Goal: Information Seeking & Learning: Learn about a topic

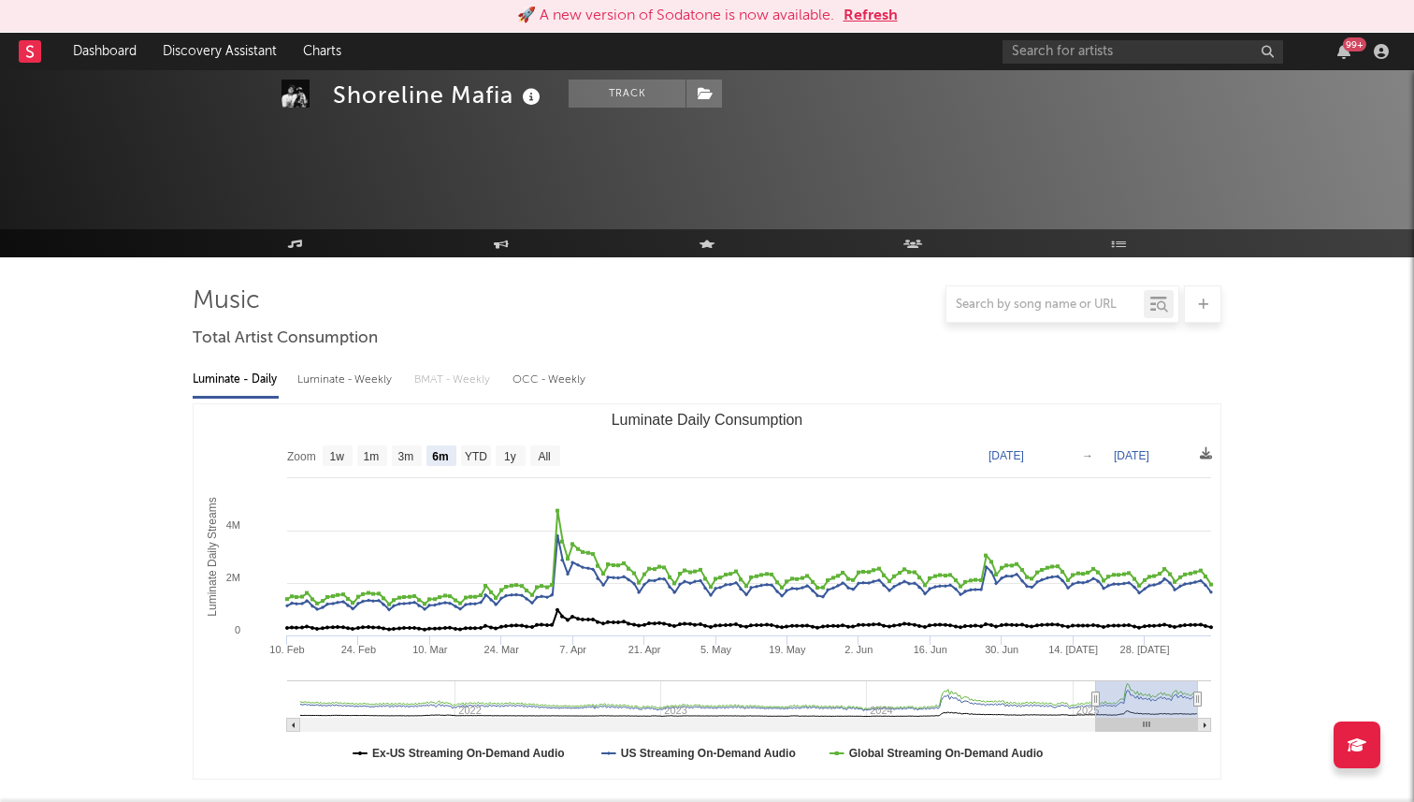
select select "6m"
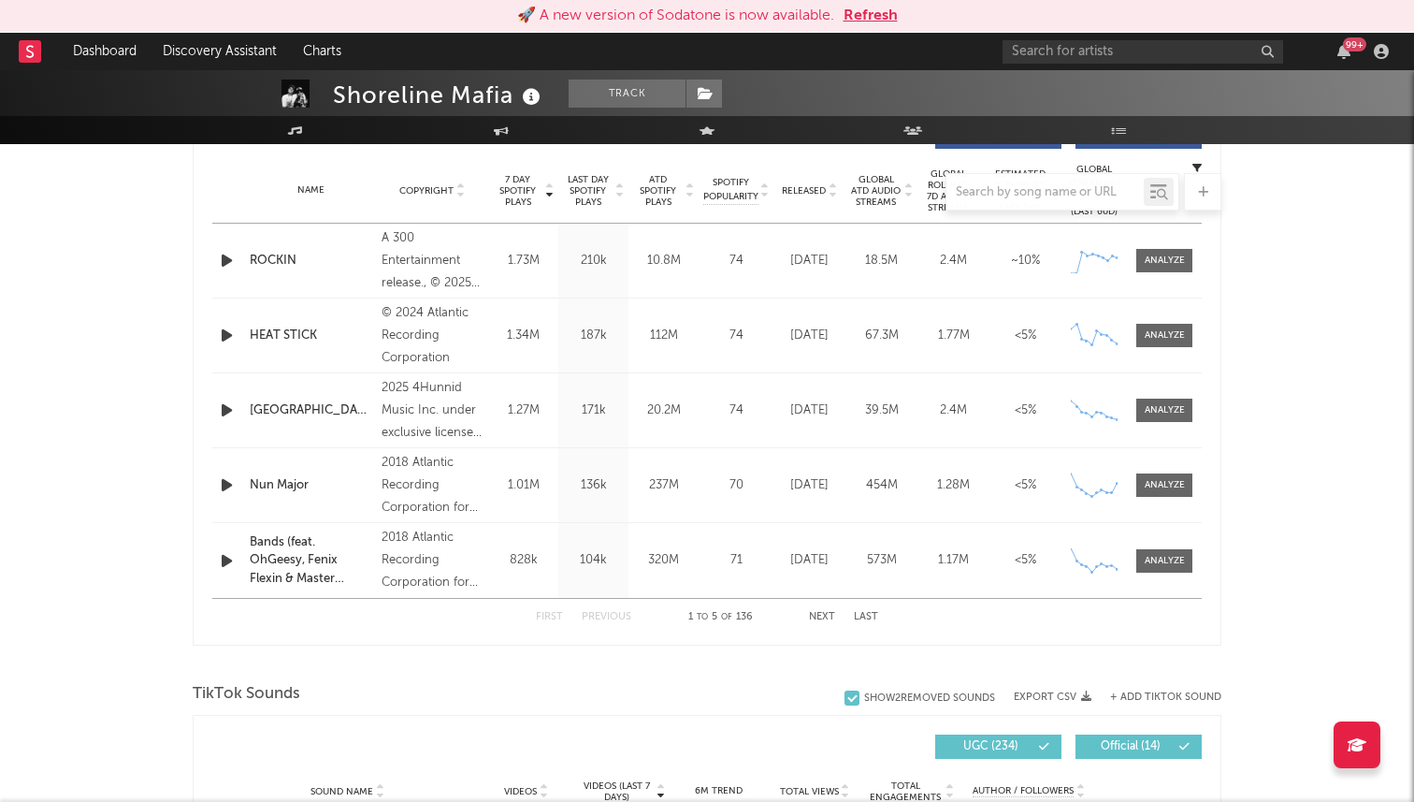
click at [431, 632] on div "First Previous 1 to 5 of 136 Next Last" at bounding box center [707, 616] width 990 height 37
click at [871, 33] on nav "Dashboard Discovery Assistant Charts 99 +" at bounding box center [707, 51] width 1414 height 37
click at [871, 27] on div "🚀 A new version of Sodatone is now available. Refresh" at bounding box center [707, 16] width 1414 height 33
click at [871, 13] on button "Refresh" at bounding box center [871, 16] width 54 height 22
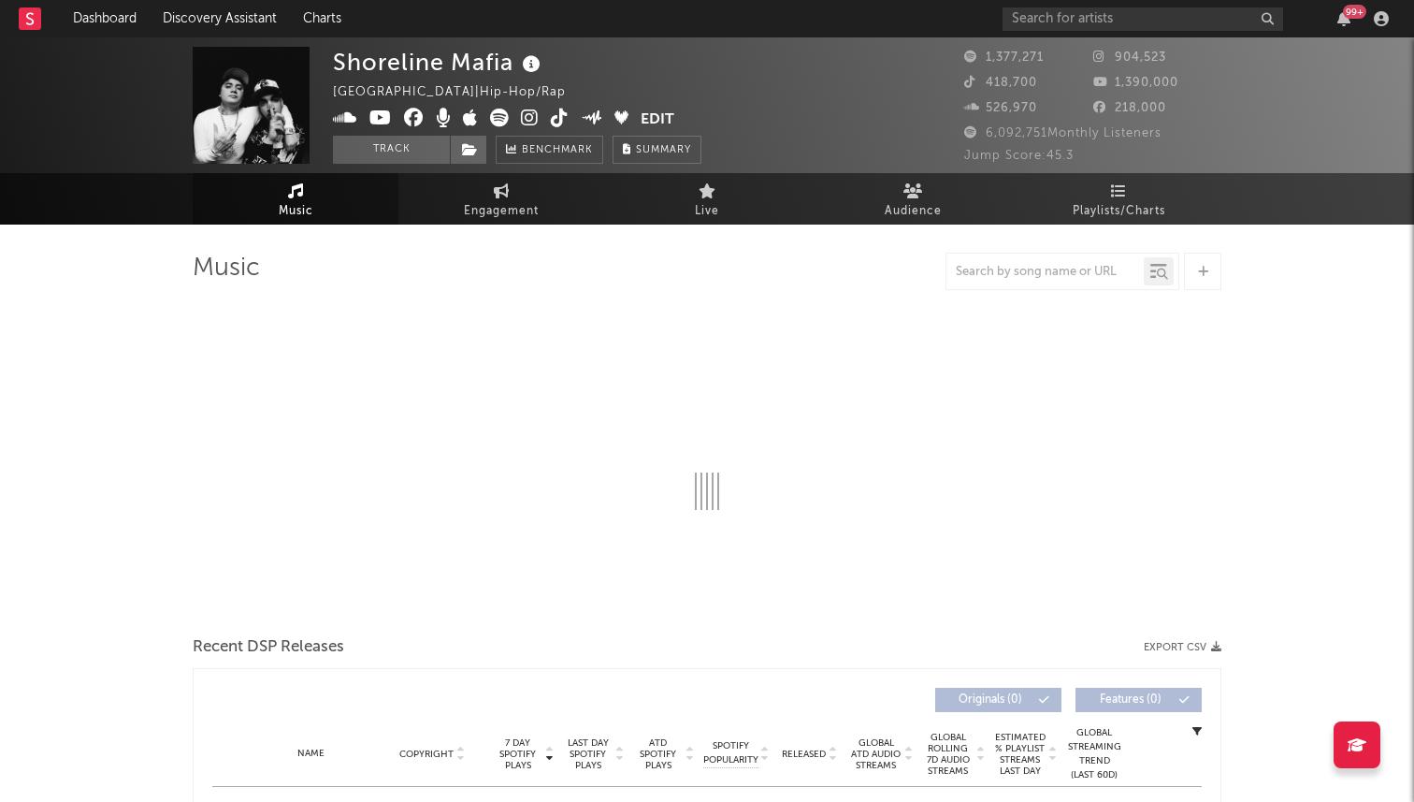
select select "6m"
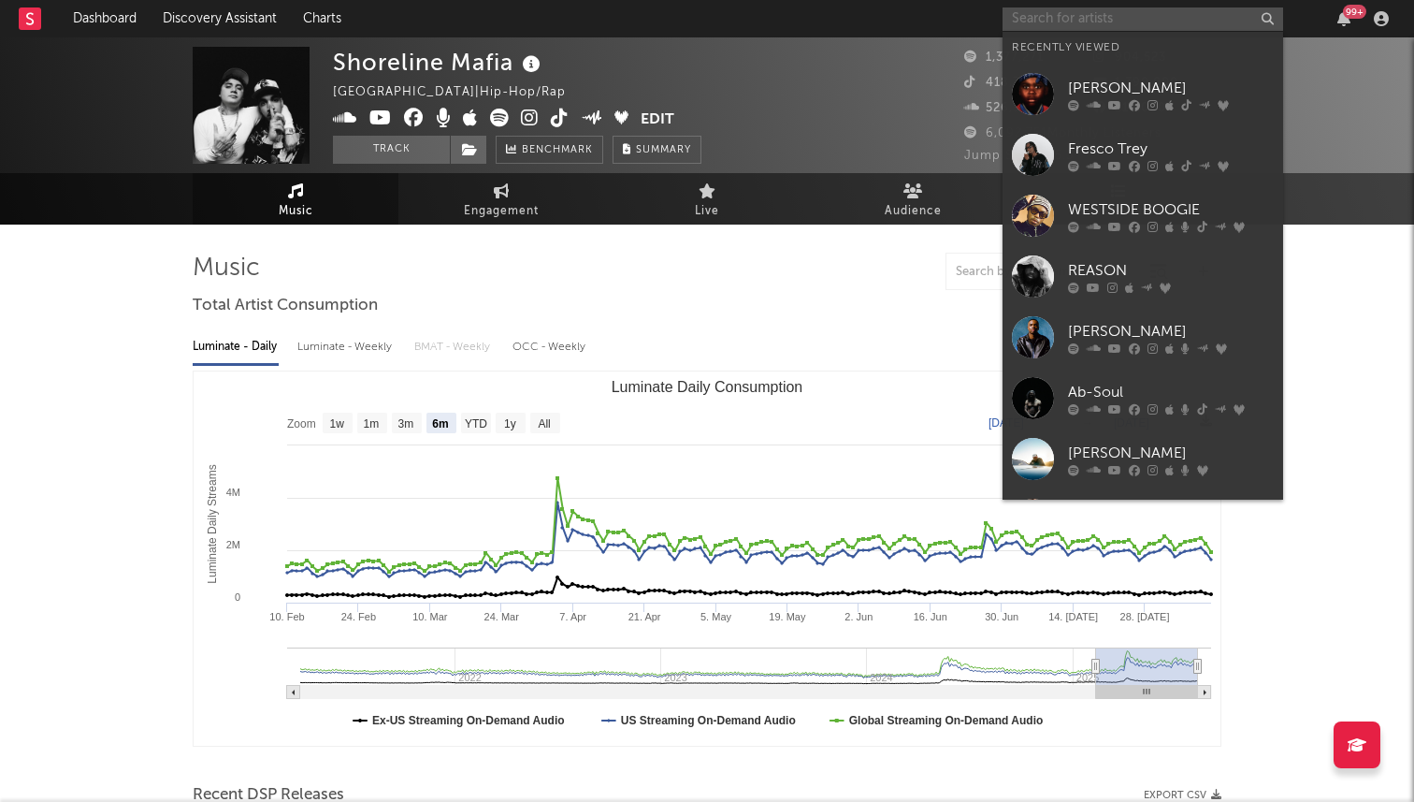
click at [1180, 13] on input "text" at bounding box center [1143, 18] width 281 height 23
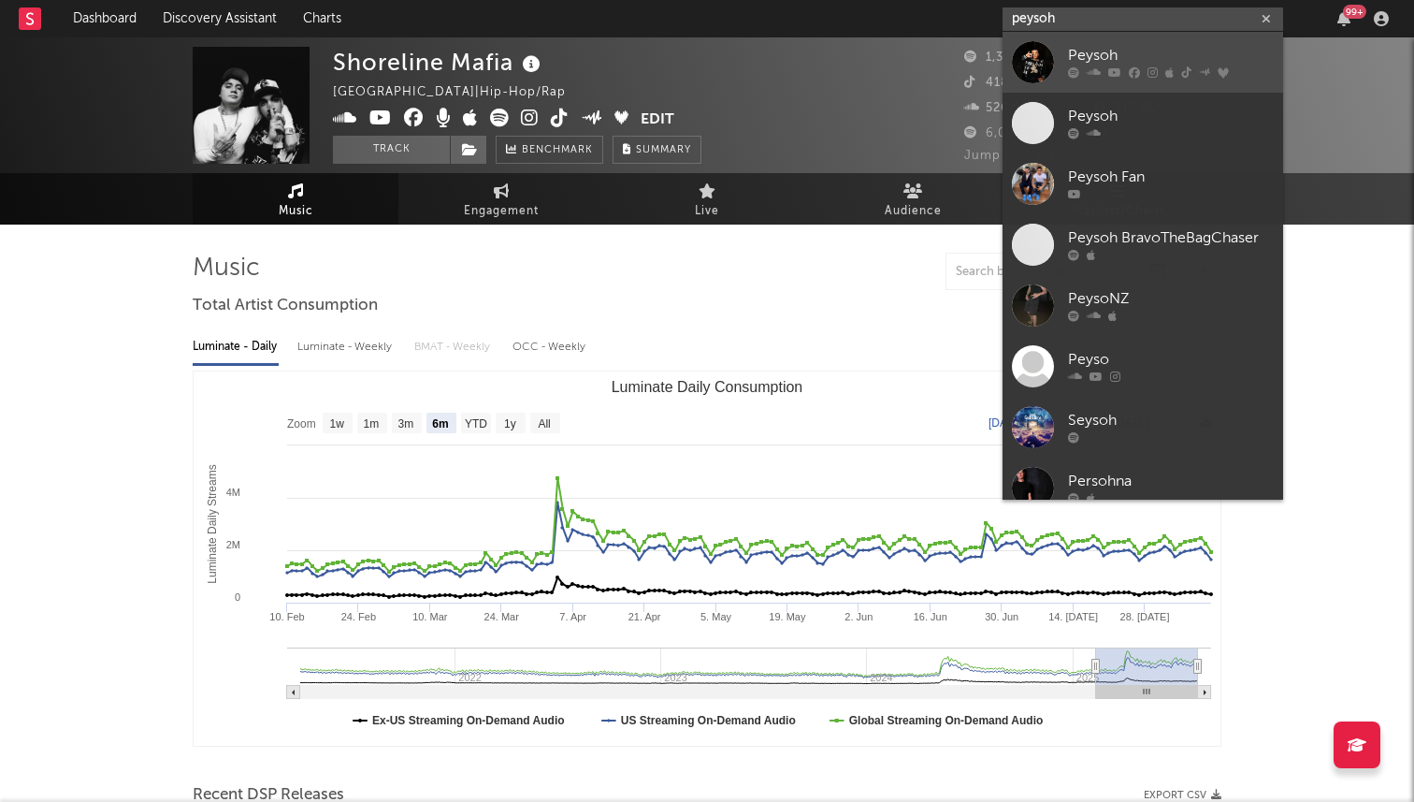
type input "peysoh"
click at [1113, 69] on icon at bounding box center [1114, 72] width 13 height 11
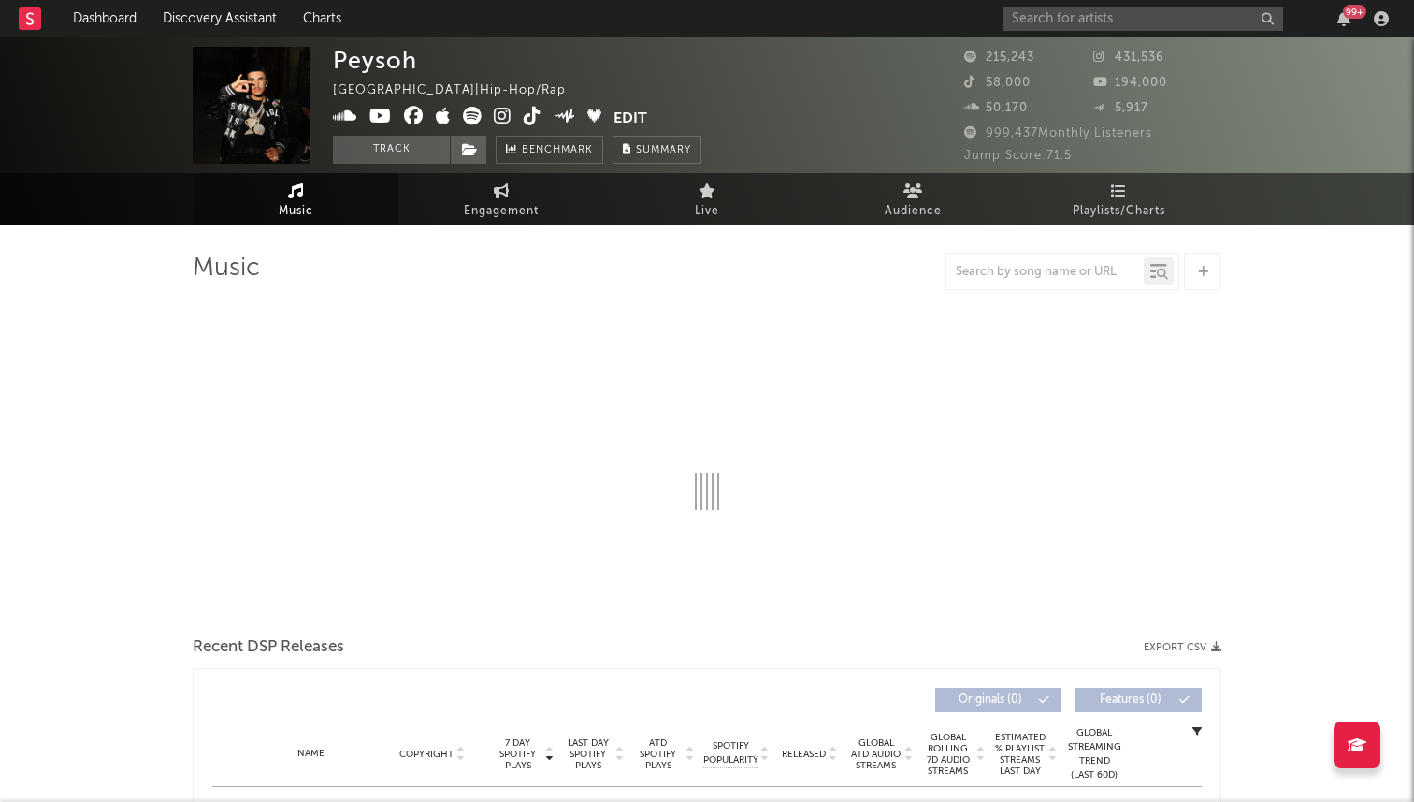
select select "6m"
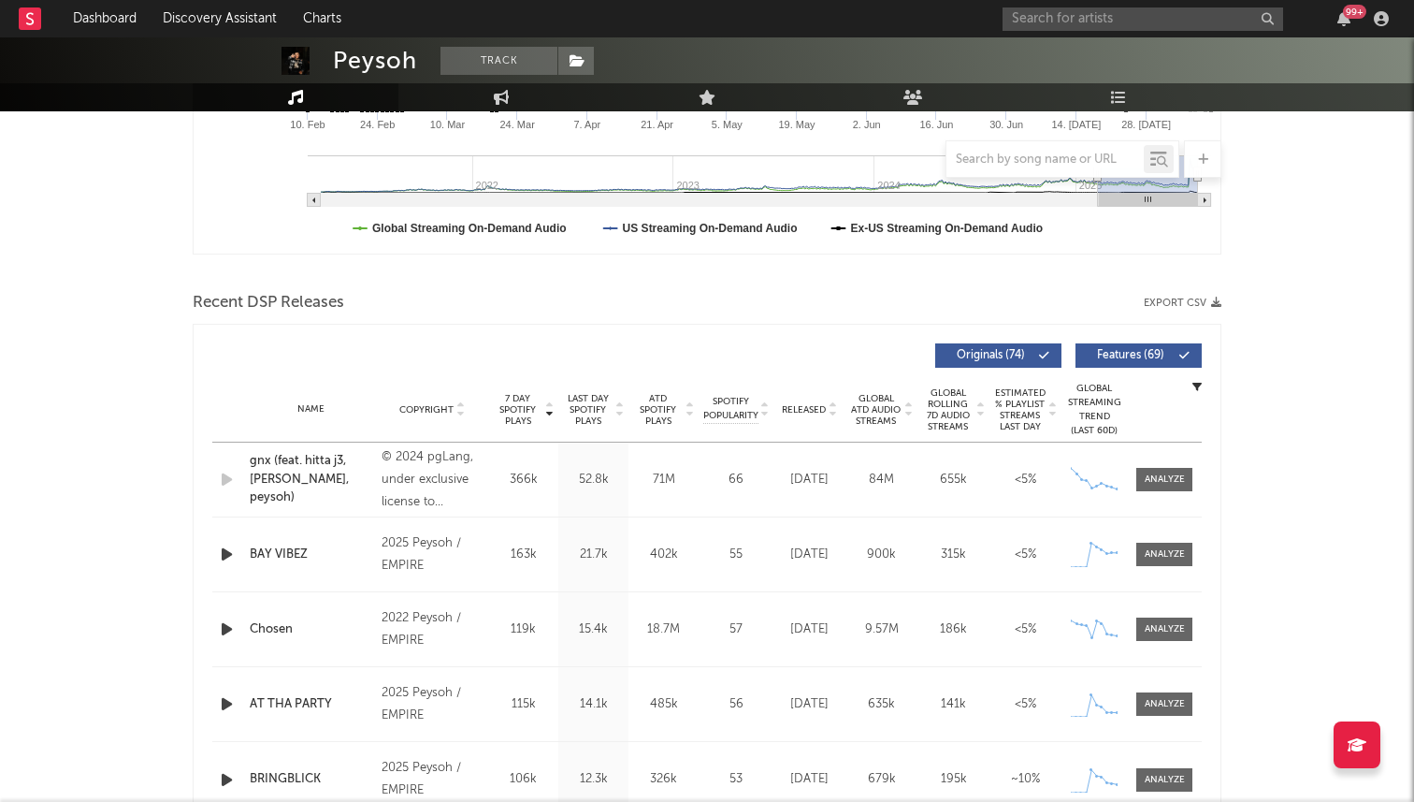
scroll to position [487, 0]
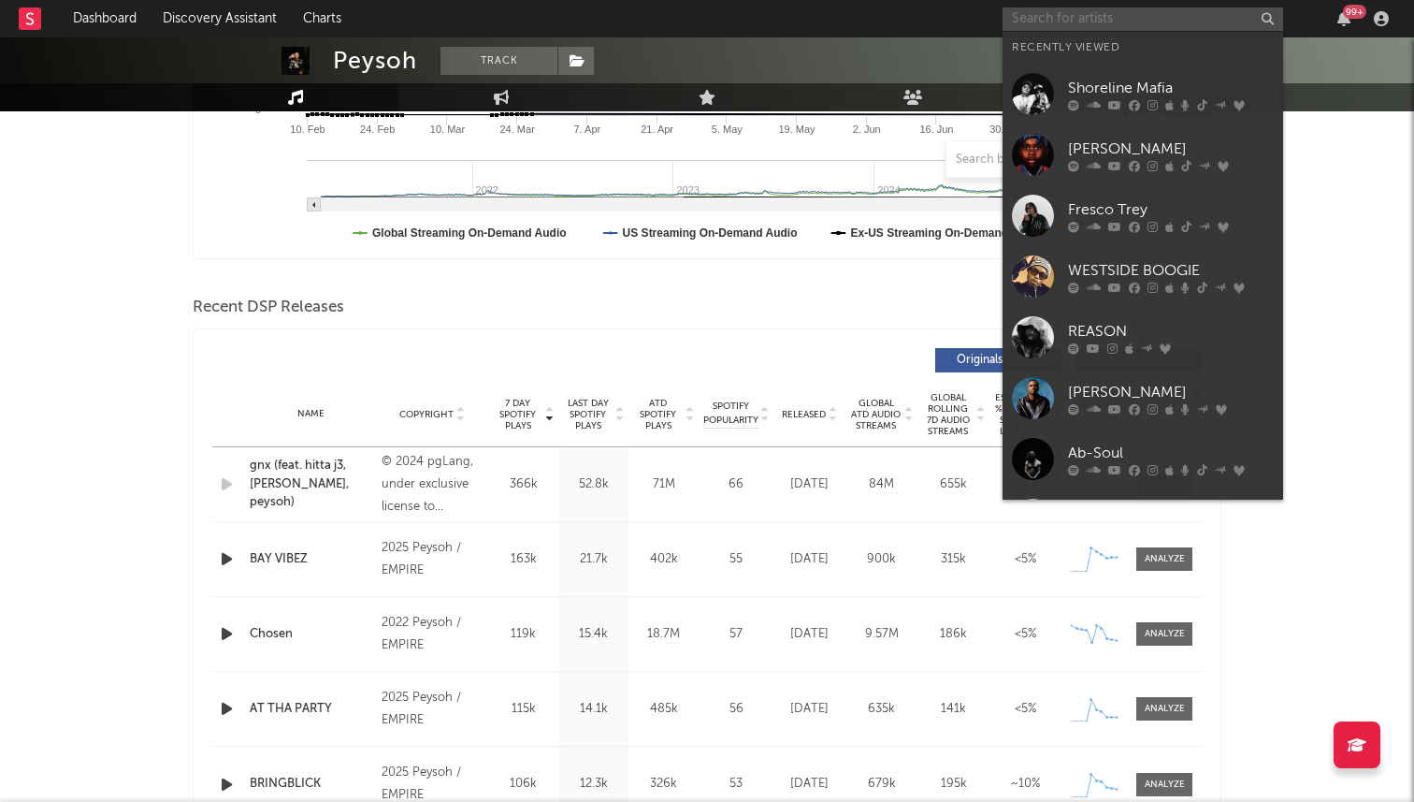
click at [1134, 20] on input "text" at bounding box center [1143, 18] width 281 height 23
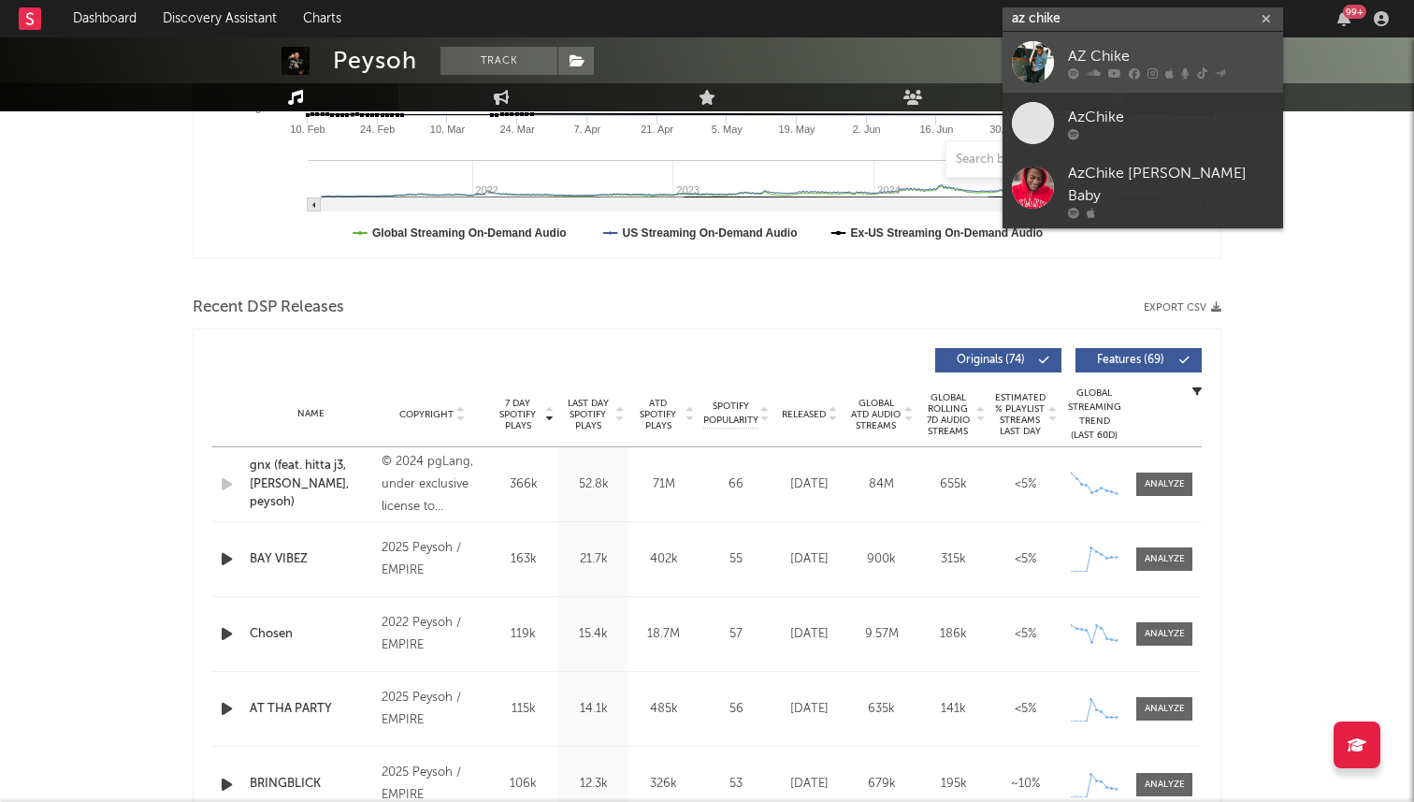
type input "az chike"
click at [1114, 56] on div "AZ Chike" at bounding box center [1171, 56] width 206 height 22
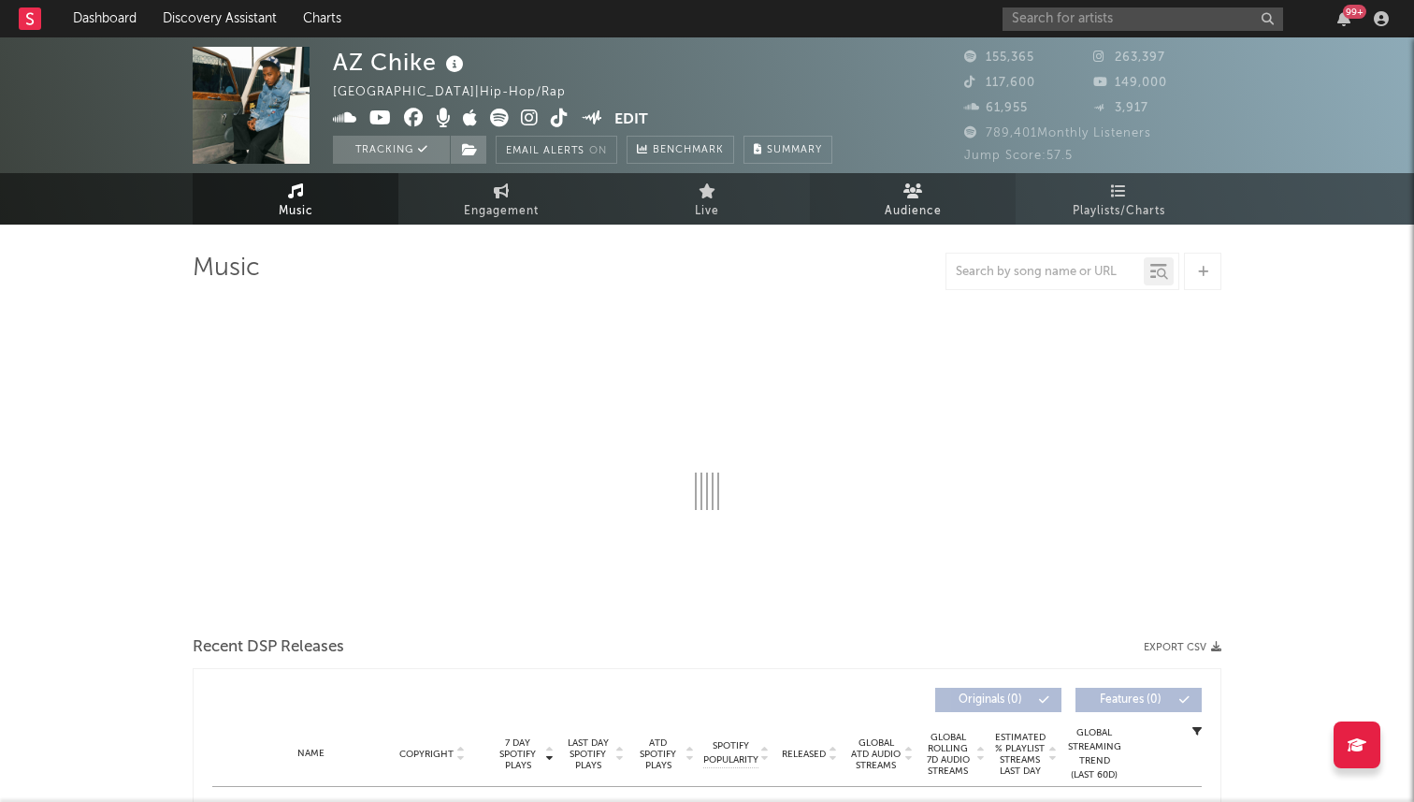
select select "6m"
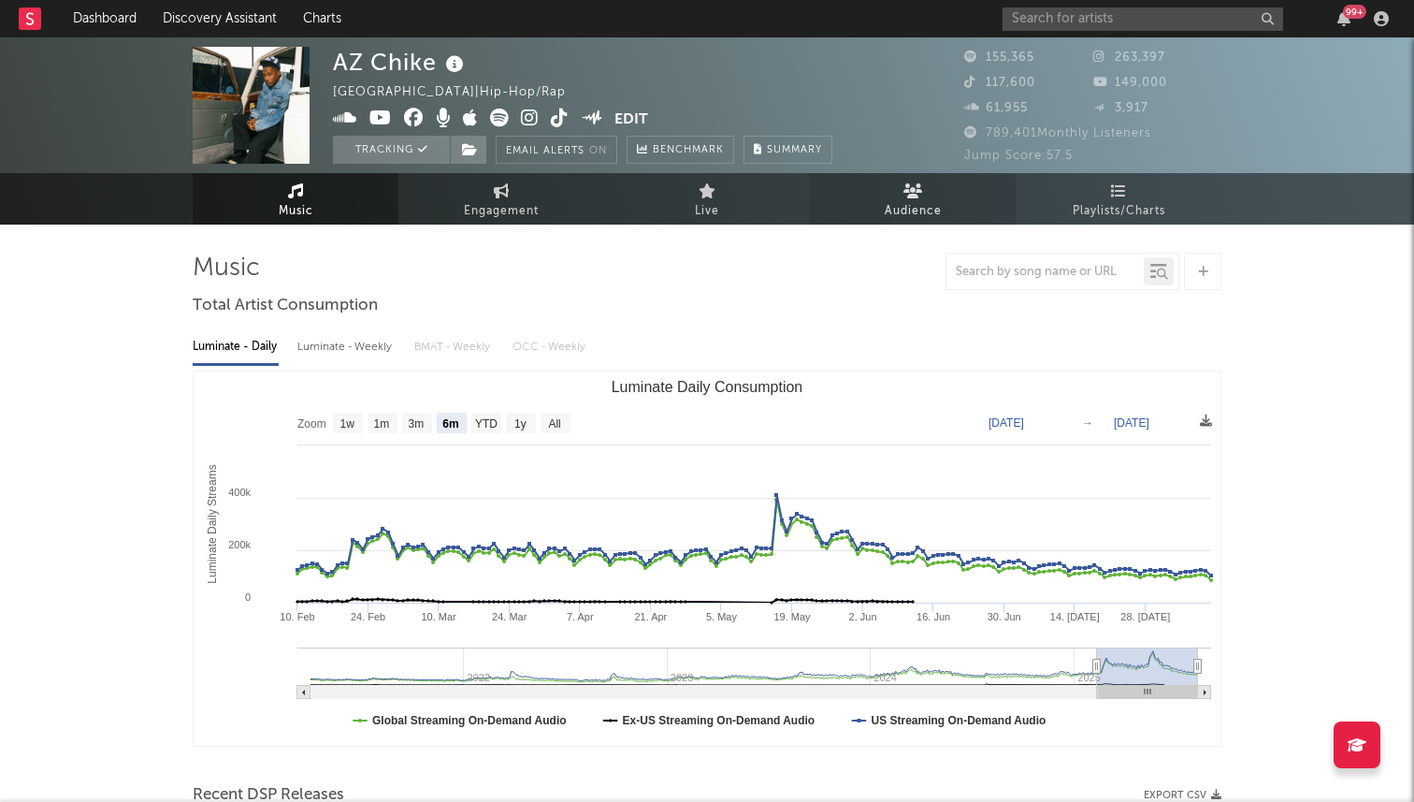
click at [907, 202] on span "Audience" at bounding box center [913, 211] width 57 height 22
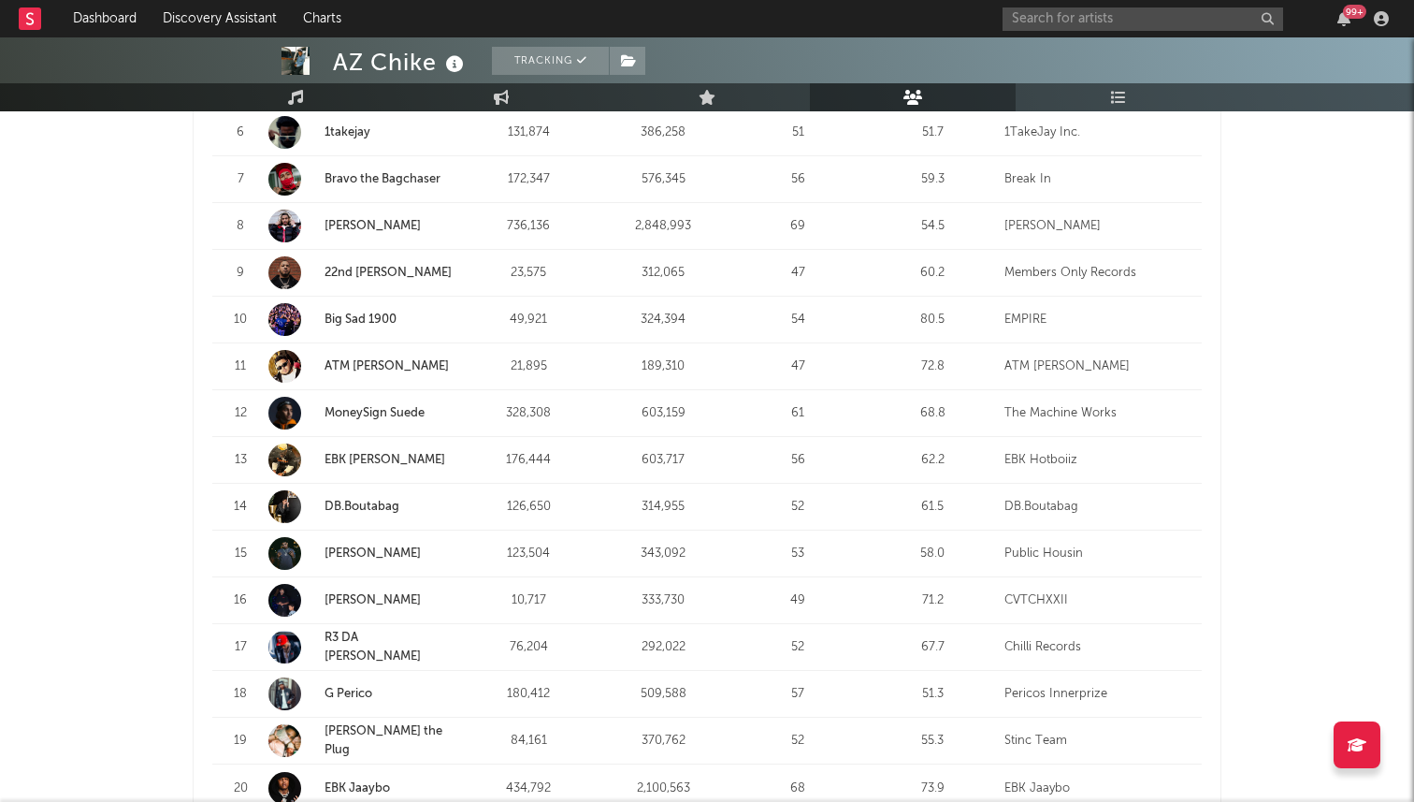
scroll to position [1184, 0]
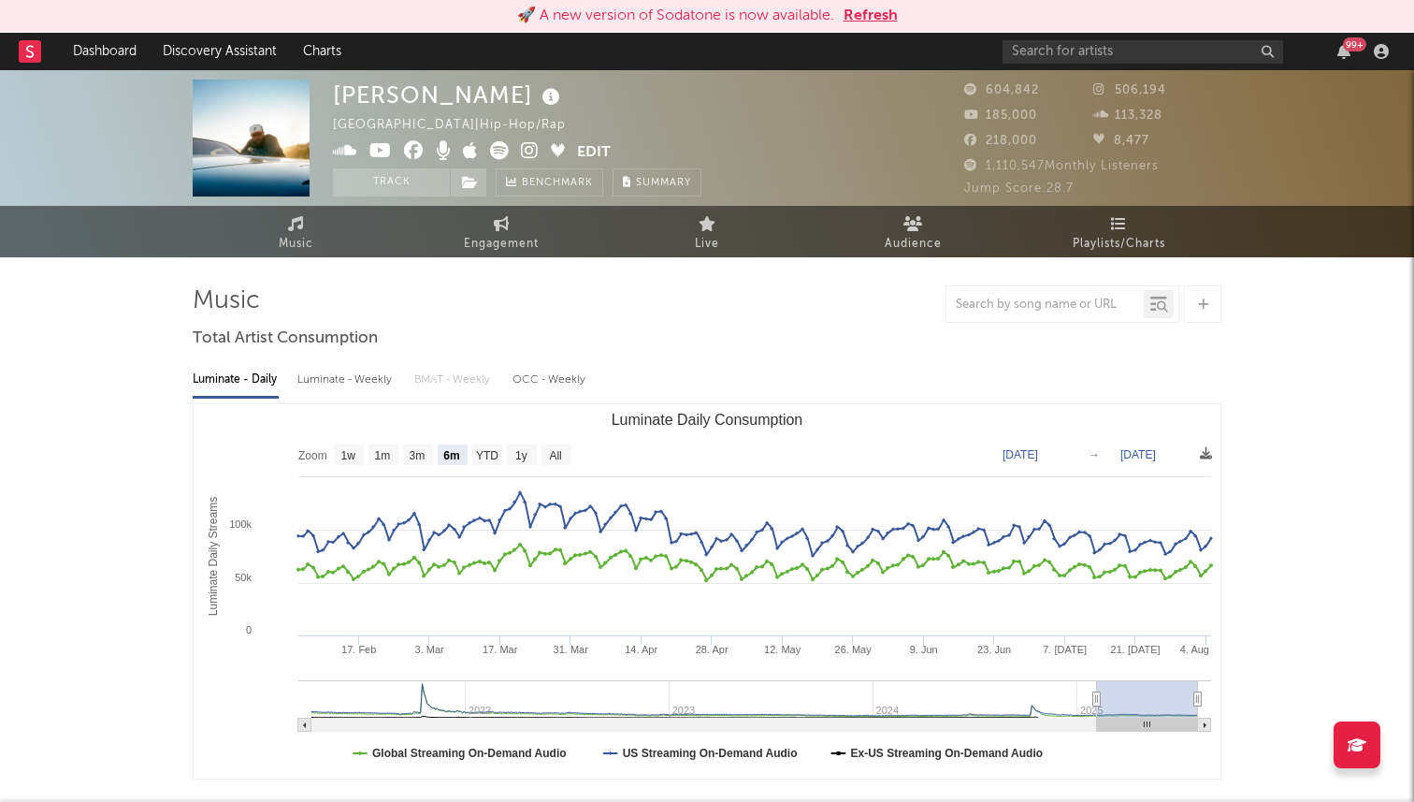
select select "6m"
